Goal: Task Accomplishment & Management: Manage account settings

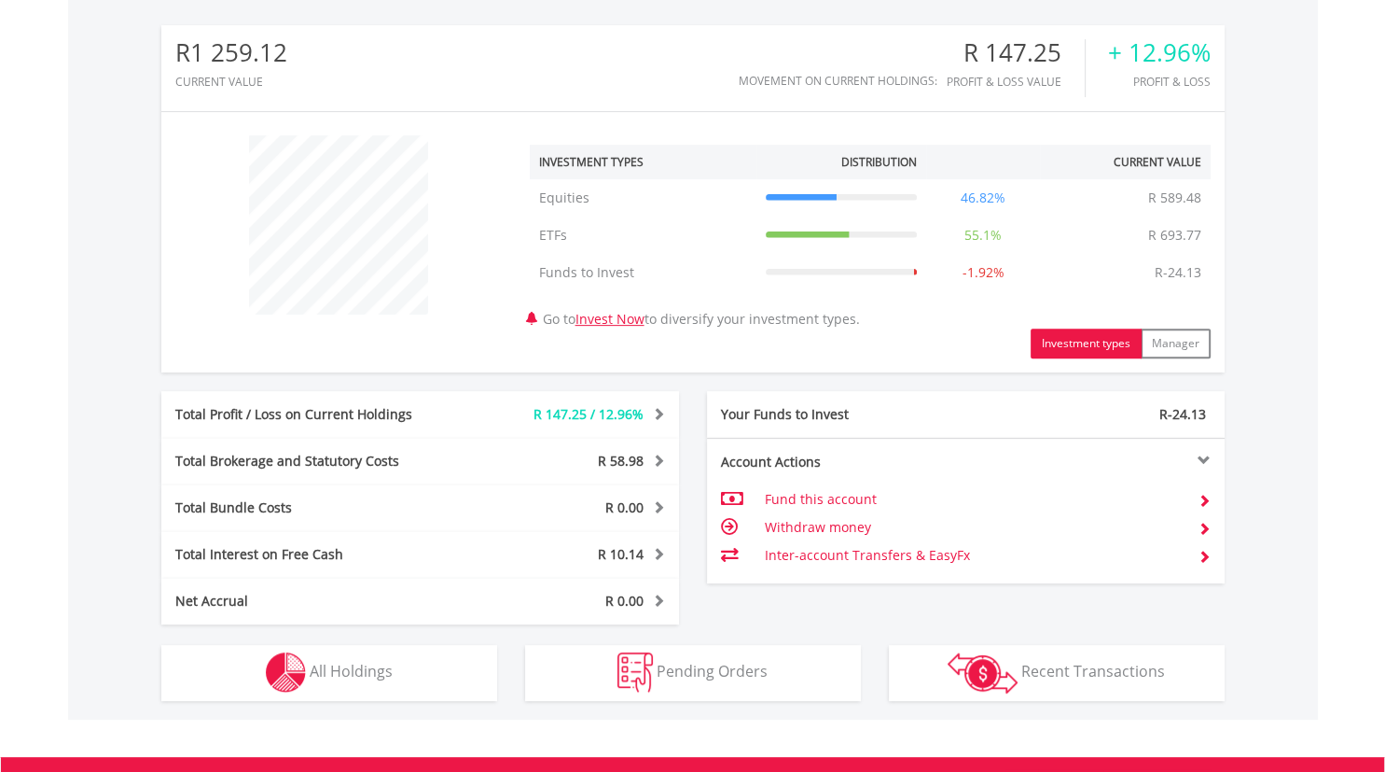
scroll to position [179, 355]
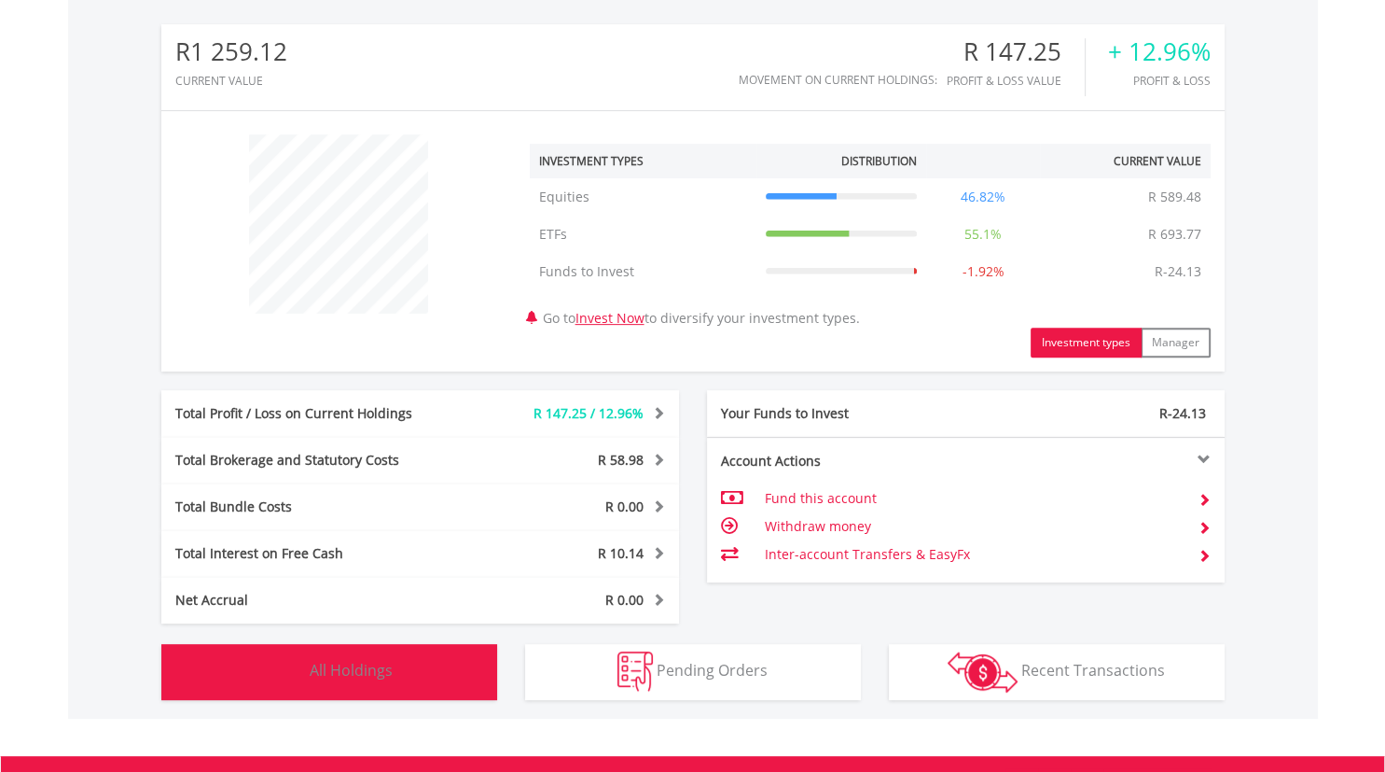
click at [380, 675] on span "All Holdings" at bounding box center [351, 670] width 83 height 21
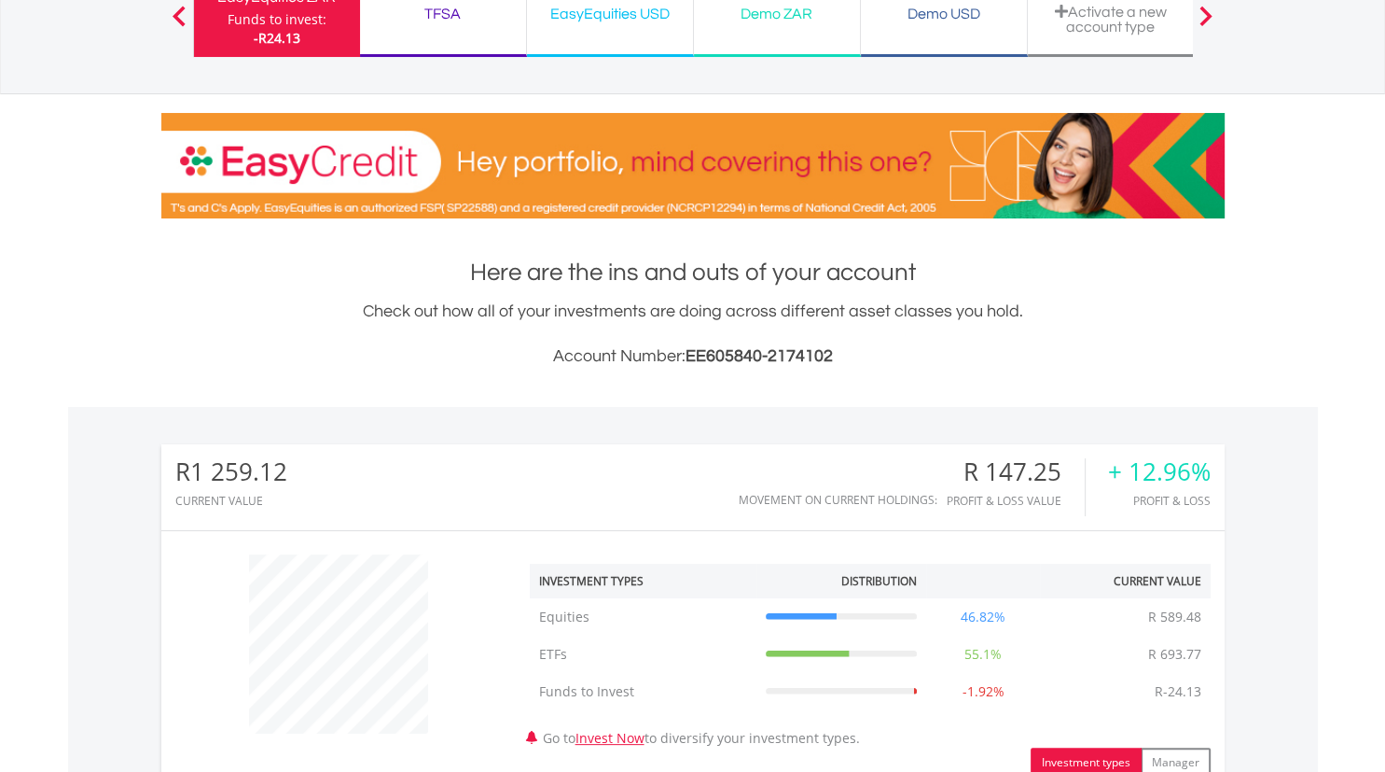
scroll to position [161, 0]
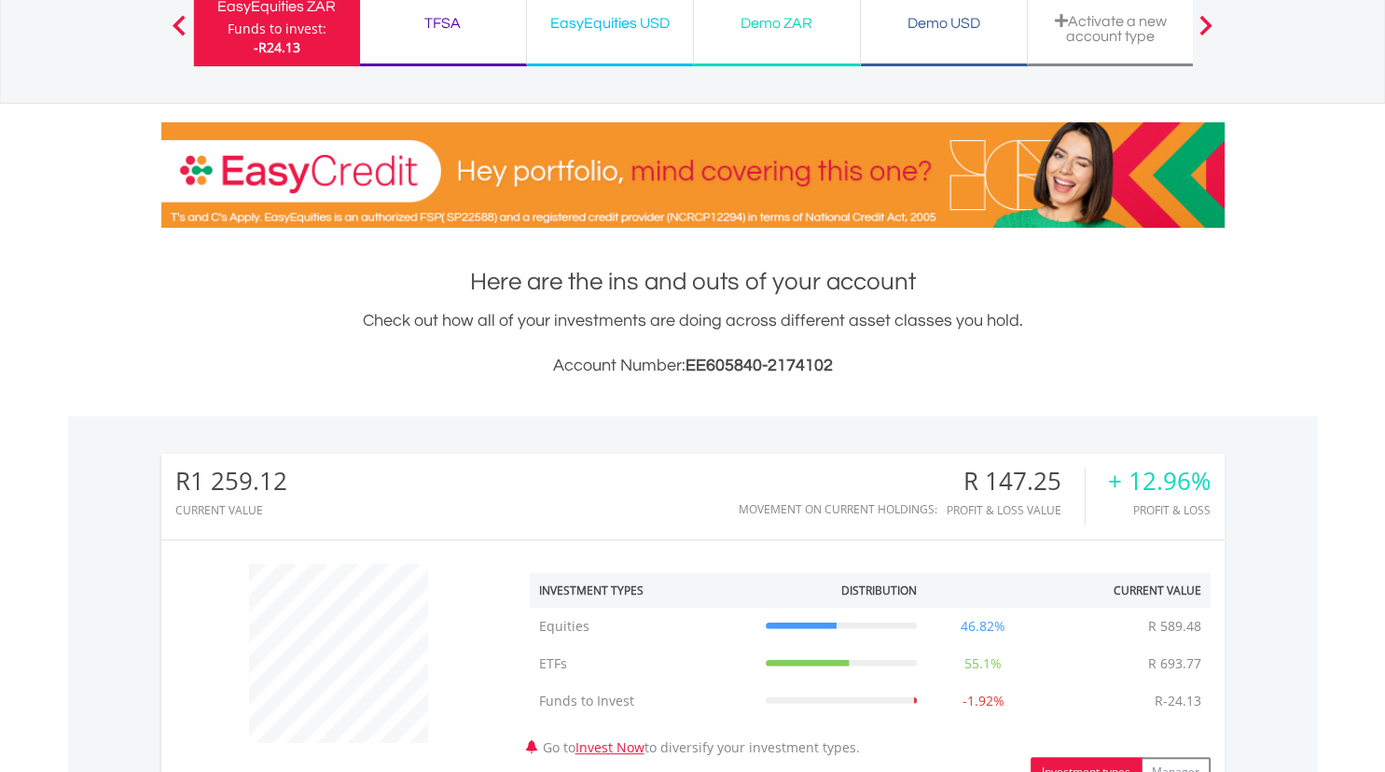
click at [433, 25] on div "TFSA" at bounding box center [443, 23] width 144 height 26
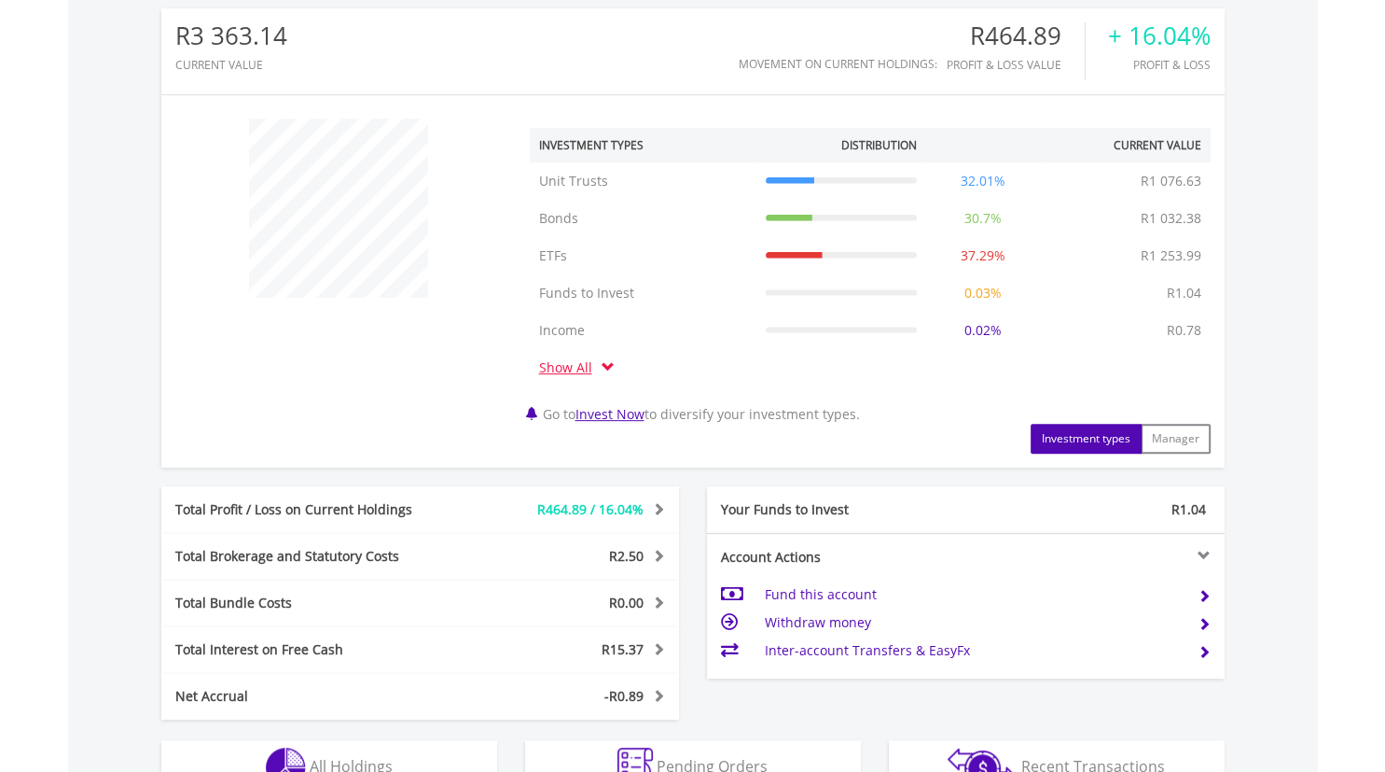
scroll to position [689, 0]
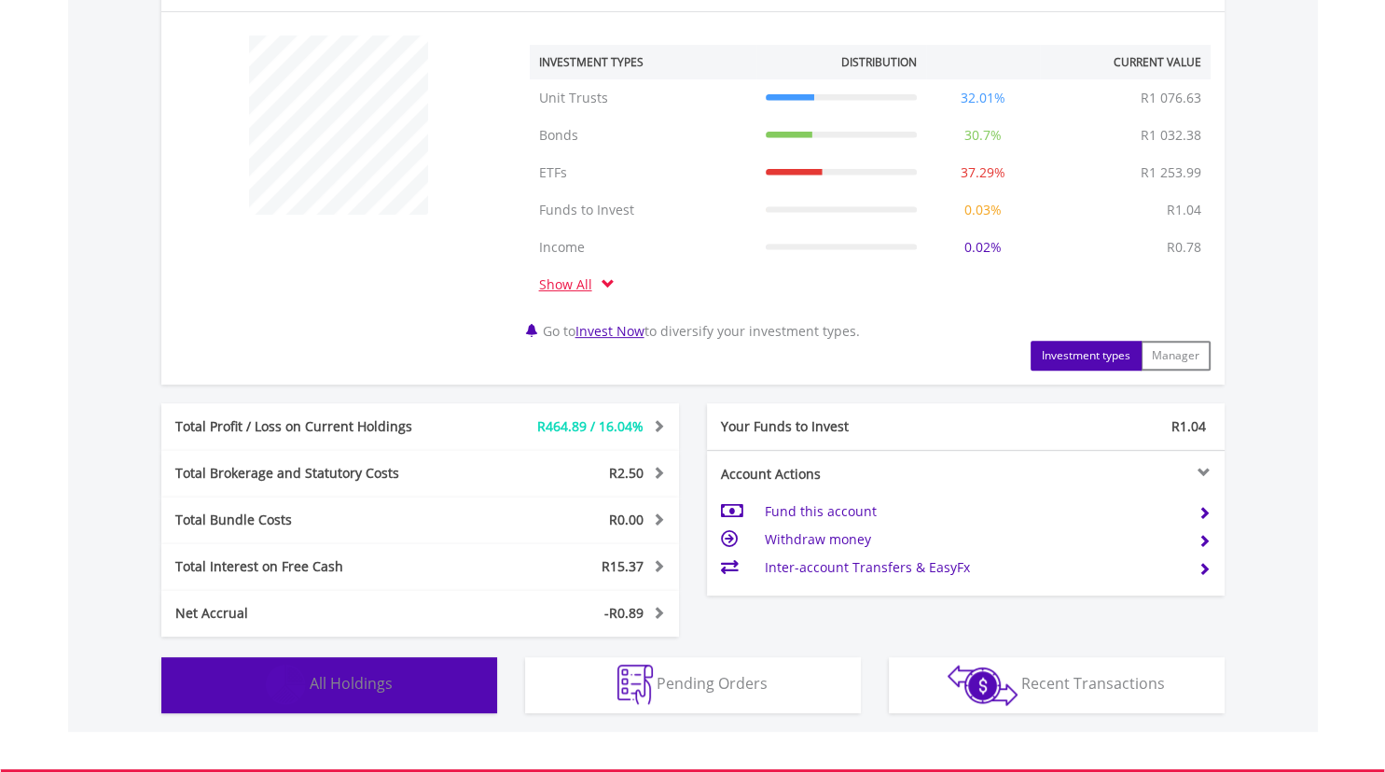
click at [337, 681] on span "All Holdings" at bounding box center [351, 683] width 83 height 21
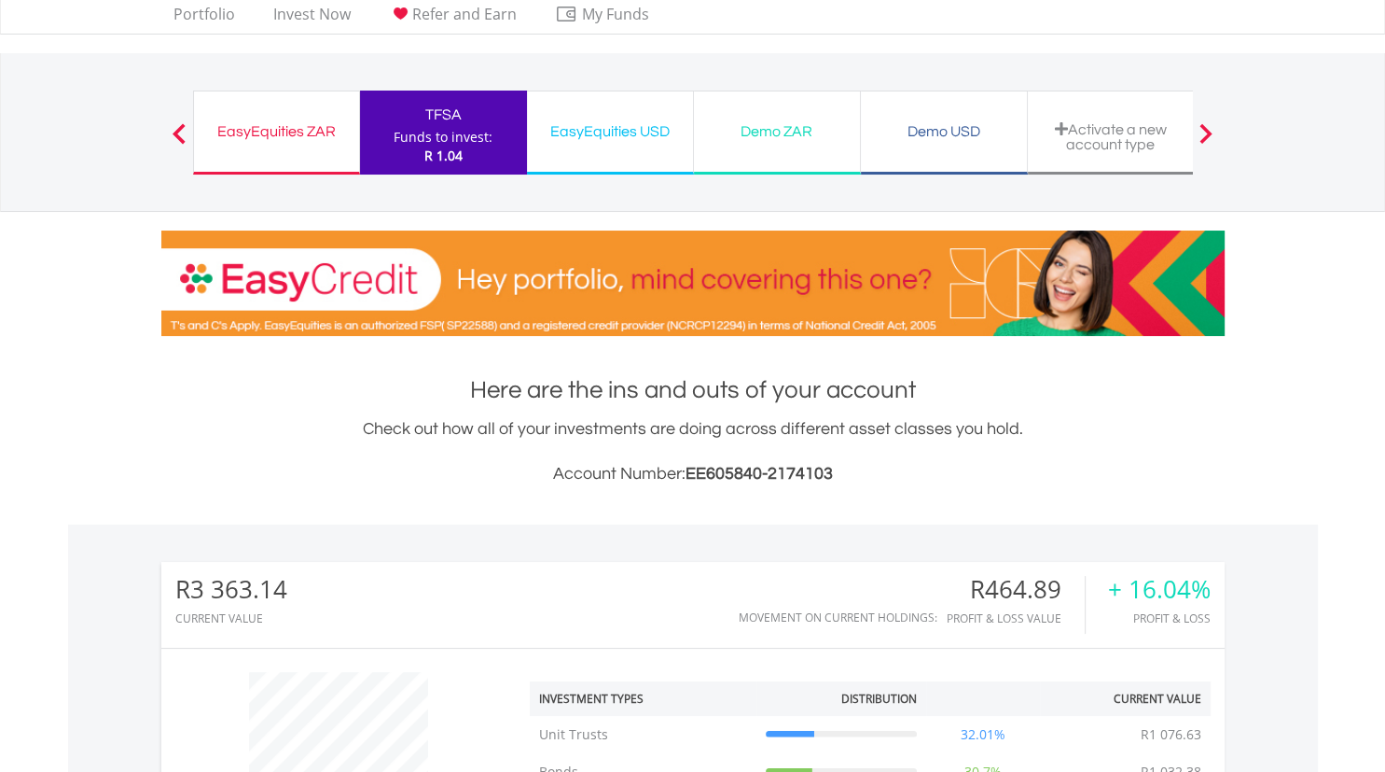
scroll to position [0, 0]
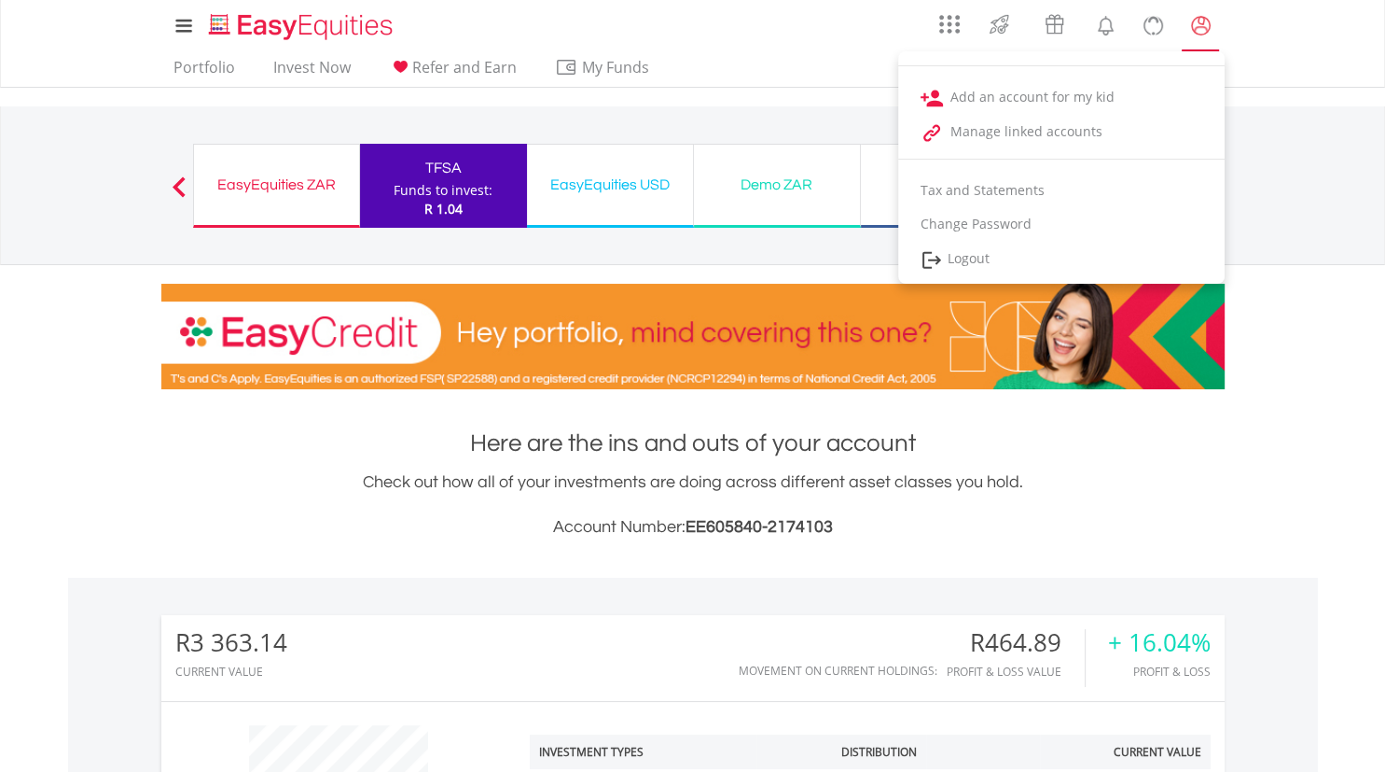
click at [1201, 21] on lord-icon "My Profile" at bounding box center [1201, 25] width 23 height 23
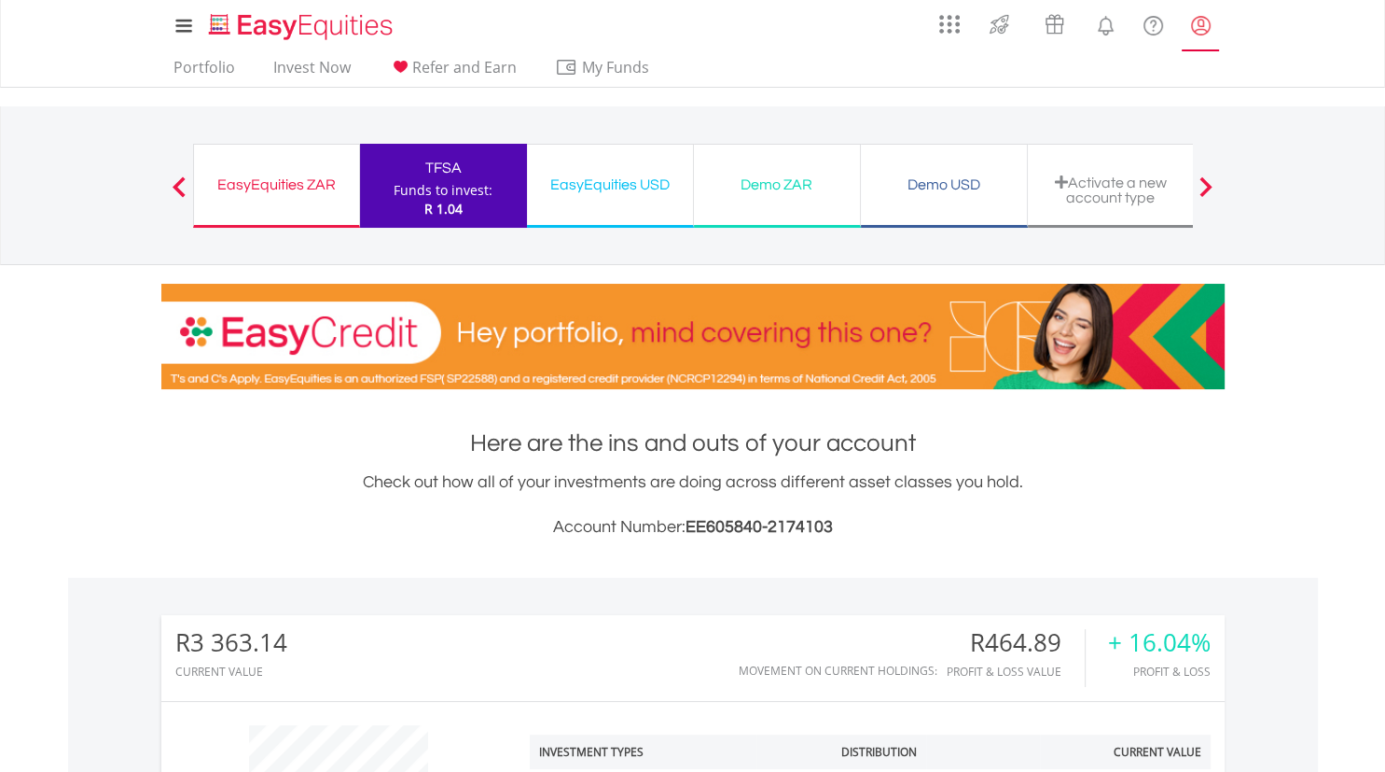
click at [1201, 21] on lord-icon "My Profile" at bounding box center [1201, 25] width 23 height 23
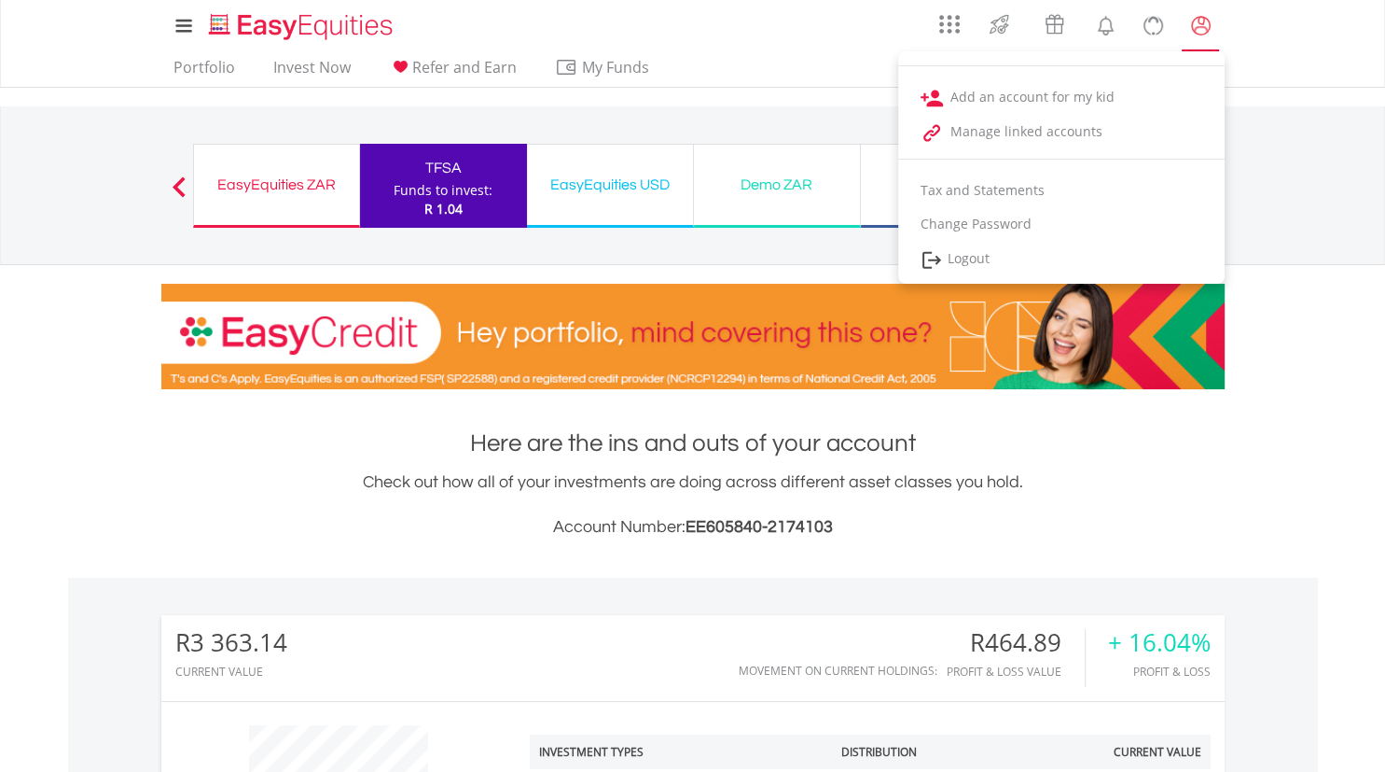
click at [1208, 17] on lord-icon "My Profile" at bounding box center [1201, 25] width 23 height 23
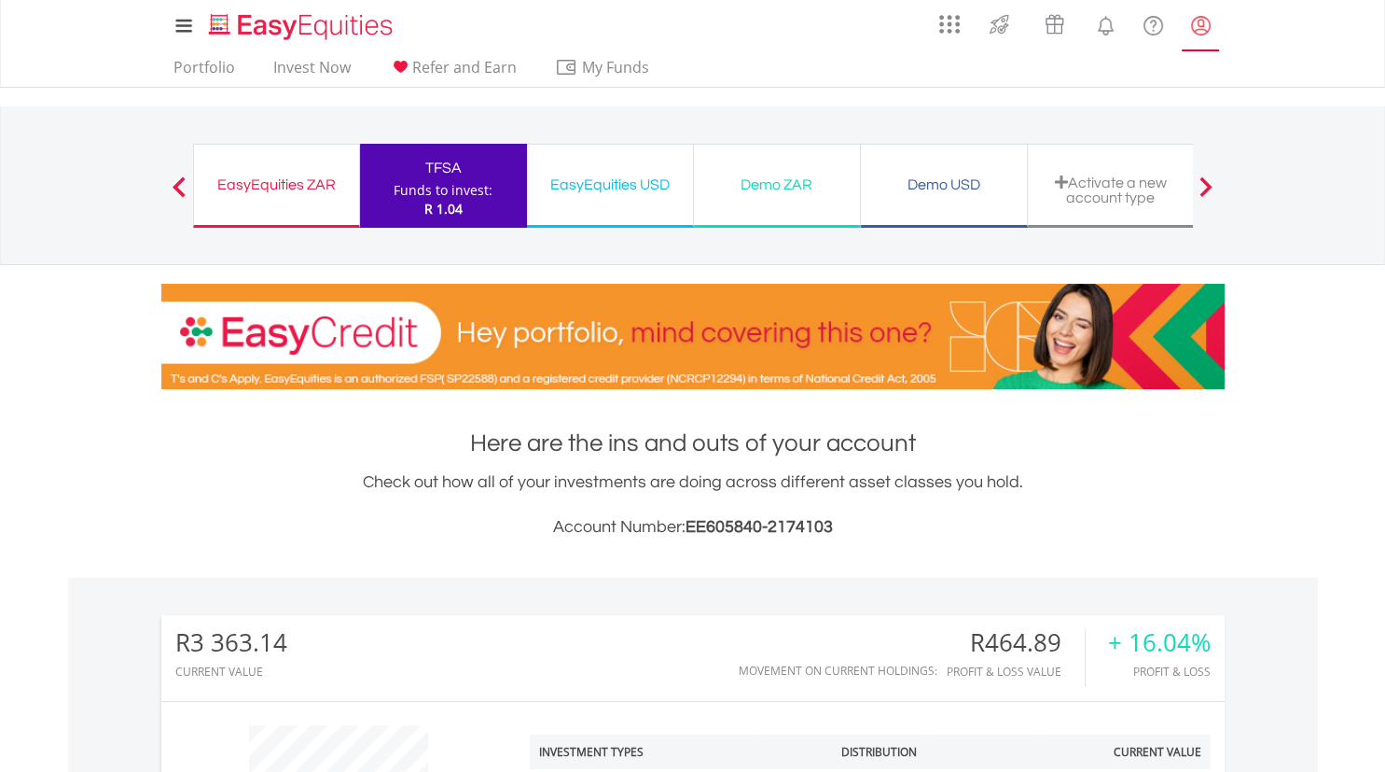
click at [1204, 28] on lord-icon "My Profile" at bounding box center [1201, 25] width 23 height 23
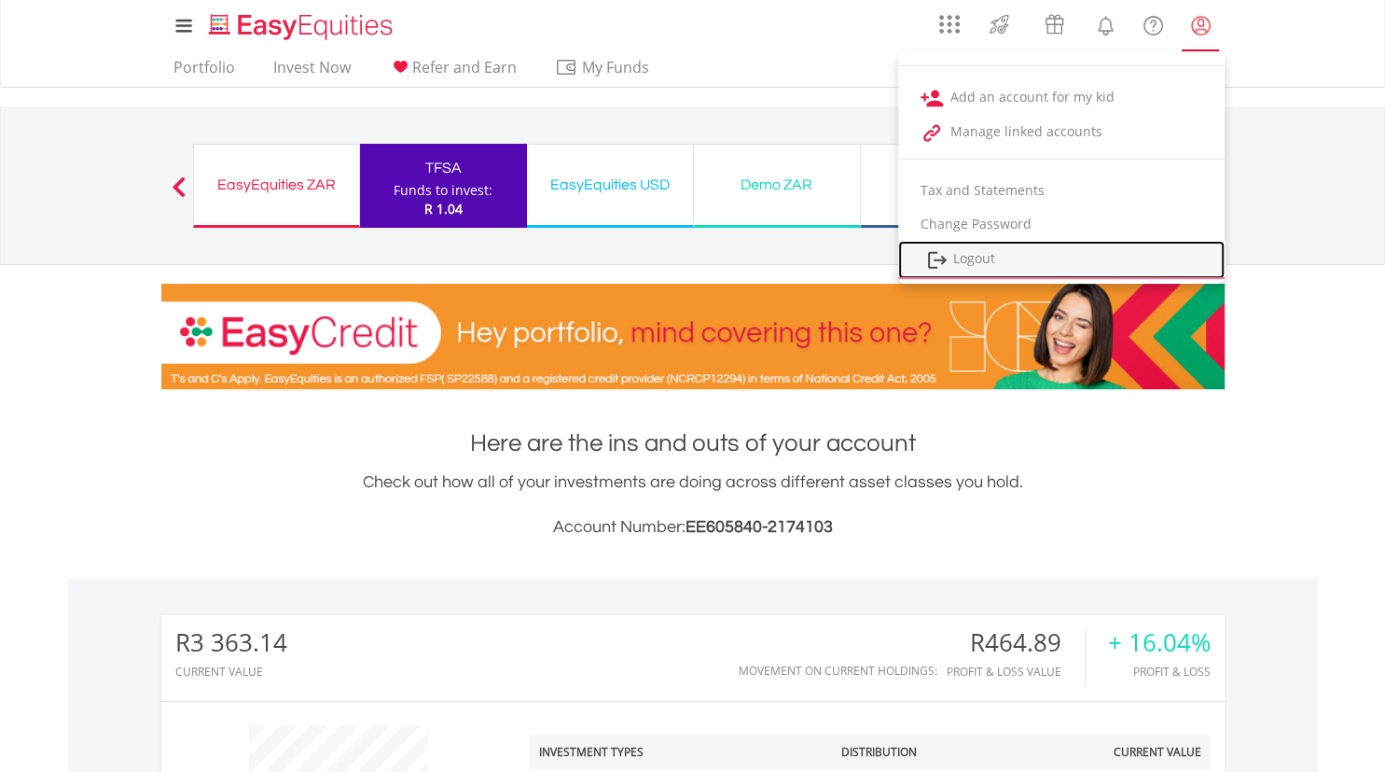
click at [980, 256] on link "Logout" at bounding box center [1061, 260] width 327 height 38
